Goal: Task Accomplishment & Management: Manage account settings

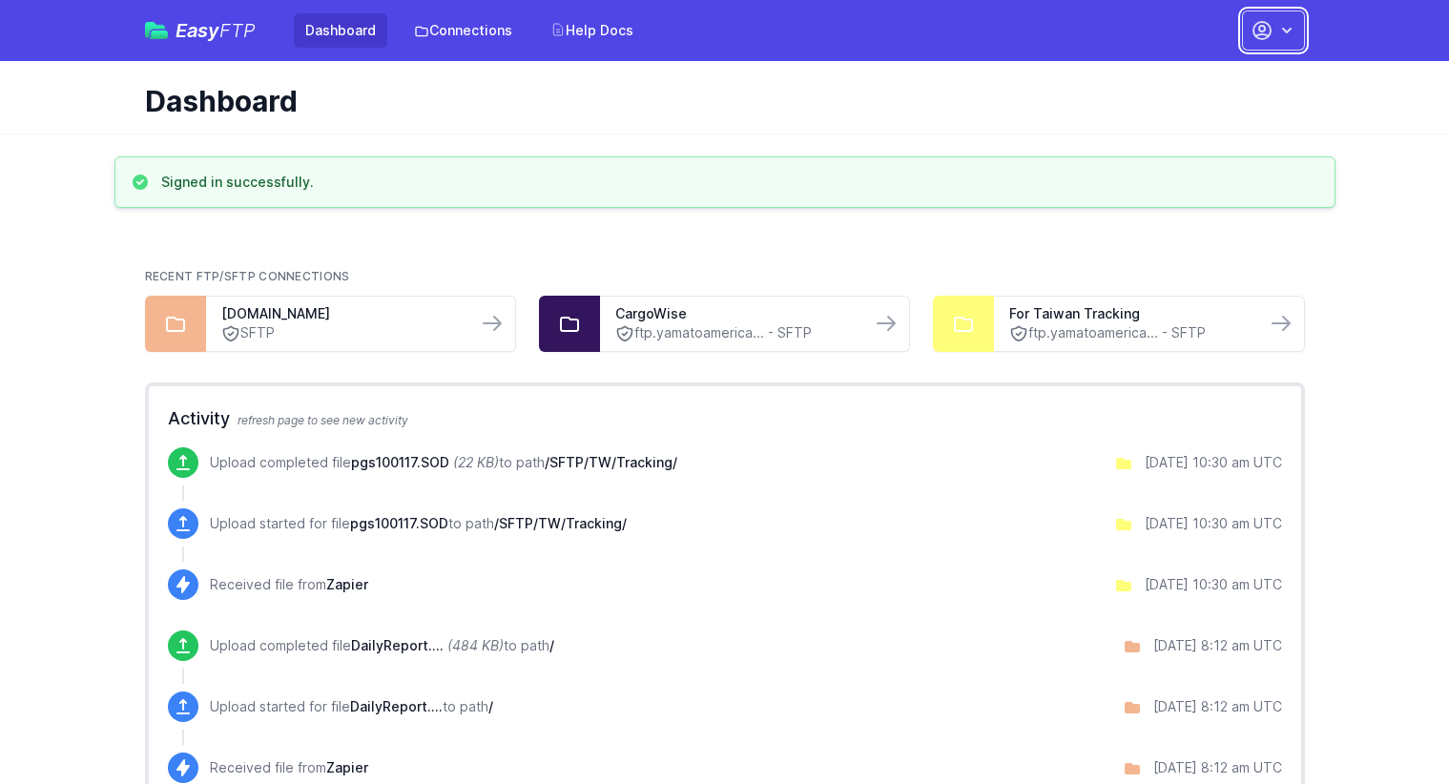
click at [1276, 15] on button "button" at bounding box center [1273, 30] width 63 height 40
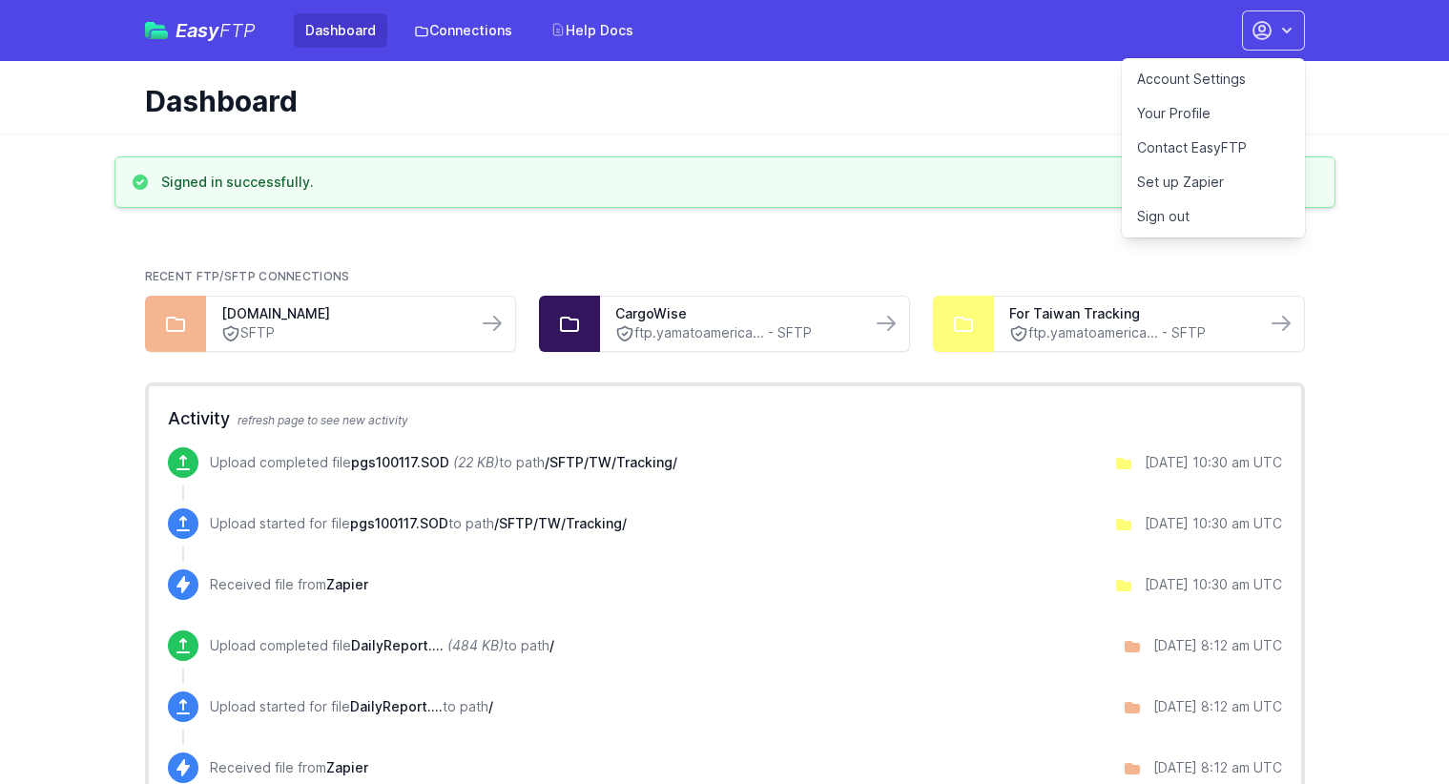
click at [1229, 73] on link "Account Settings" at bounding box center [1213, 79] width 183 height 34
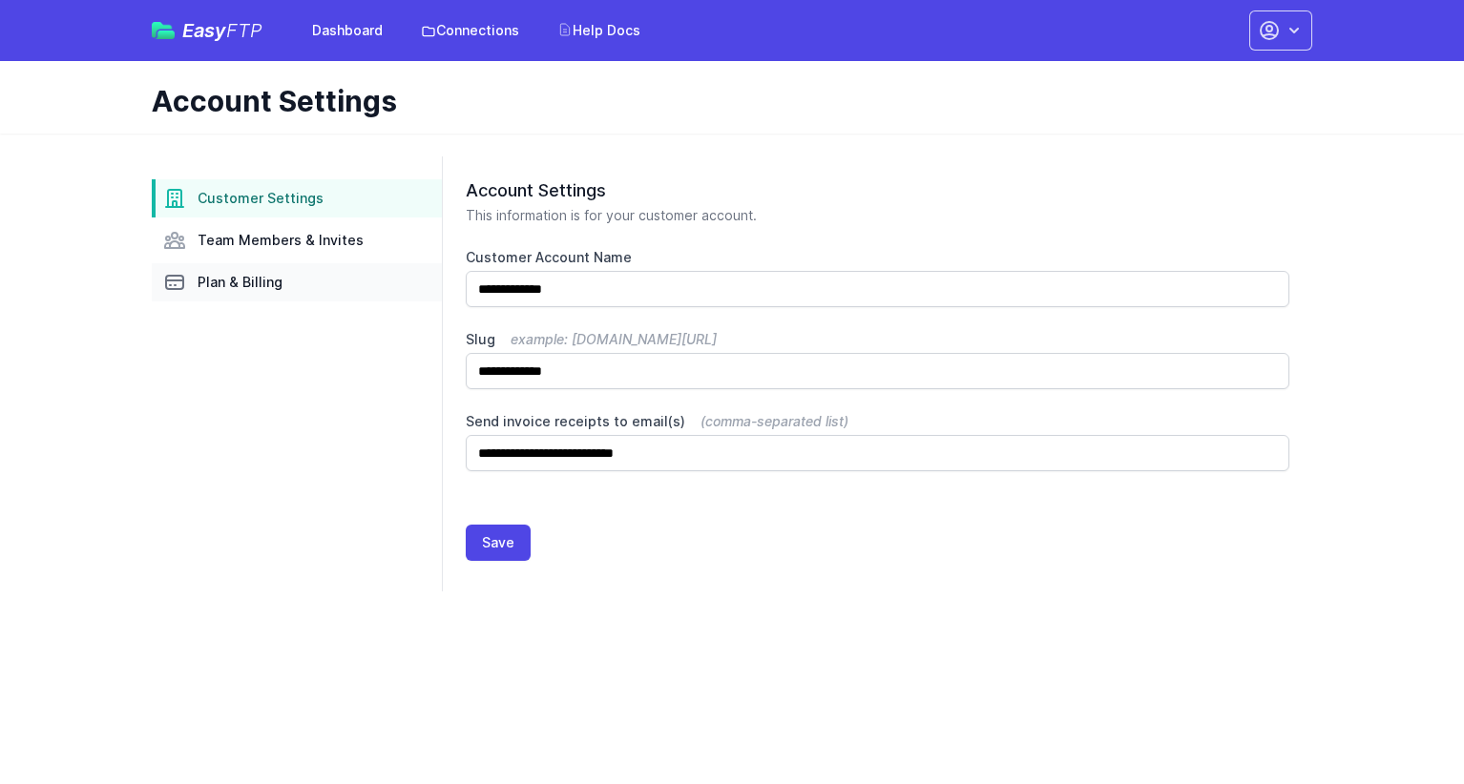
click at [220, 289] on span "Plan & Billing" at bounding box center [240, 282] width 85 height 19
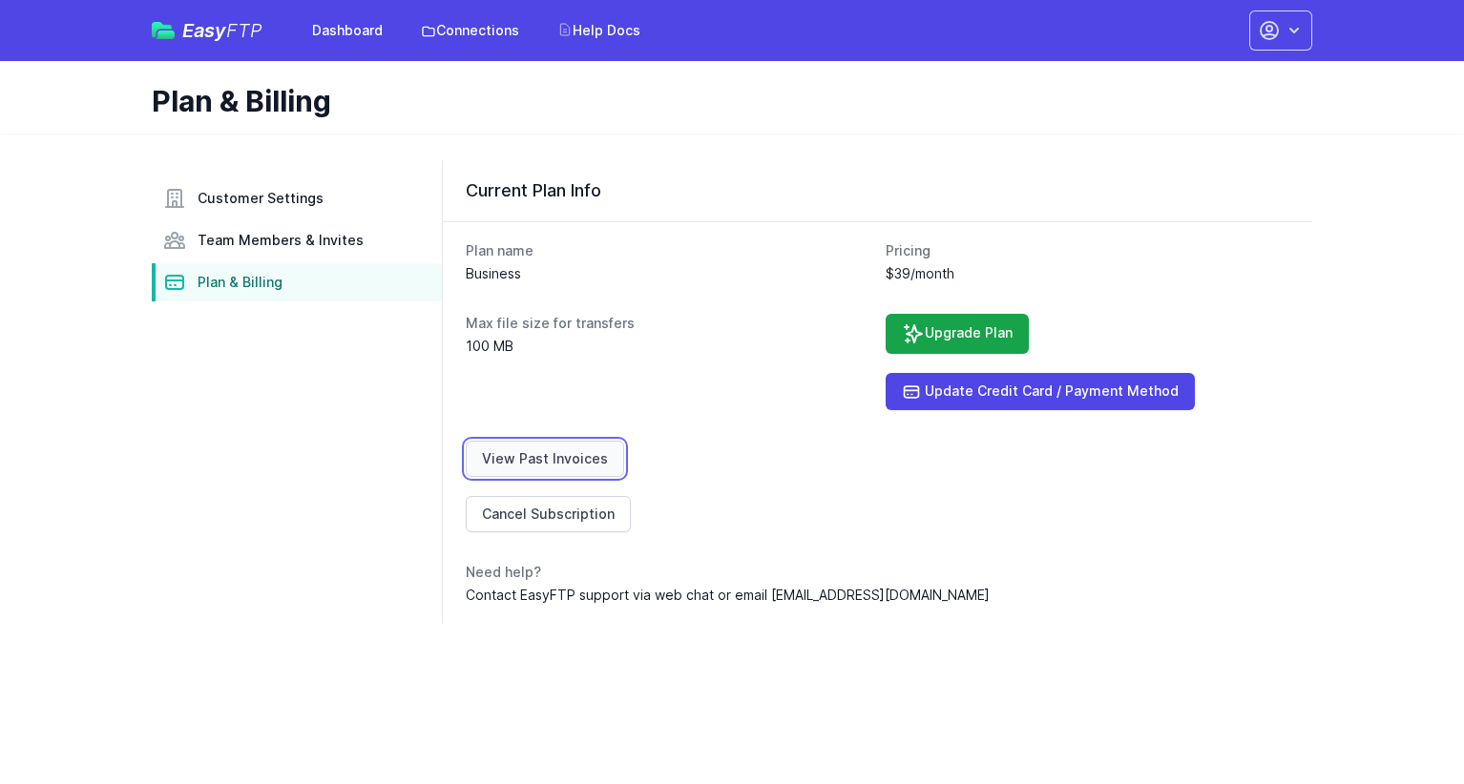
click at [574, 457] on link "View Past Invoices" at bounding box center [545, 459] width 158 height 36
